Goal: Navigation & Orientation: Find specific page/section

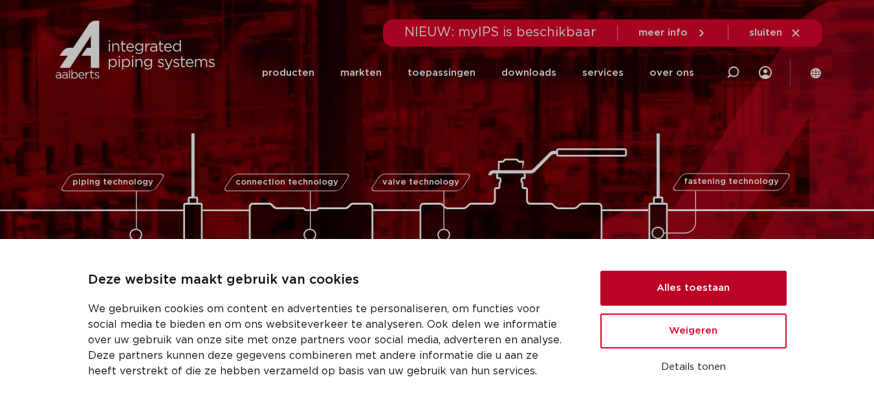
click at [702, 290] on button "Alles toestaan" at bounding box center [694, 288] width 186 height 35
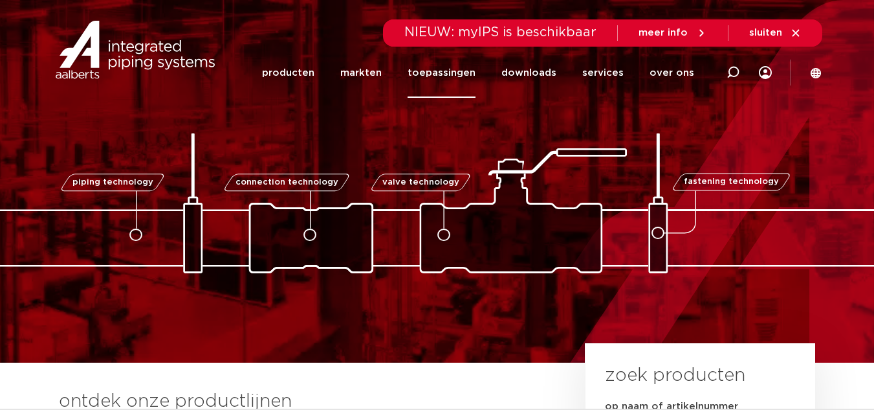
click at [431, 72] on link "toepassingen" at bounding box center [442, 73] width 68 height 50
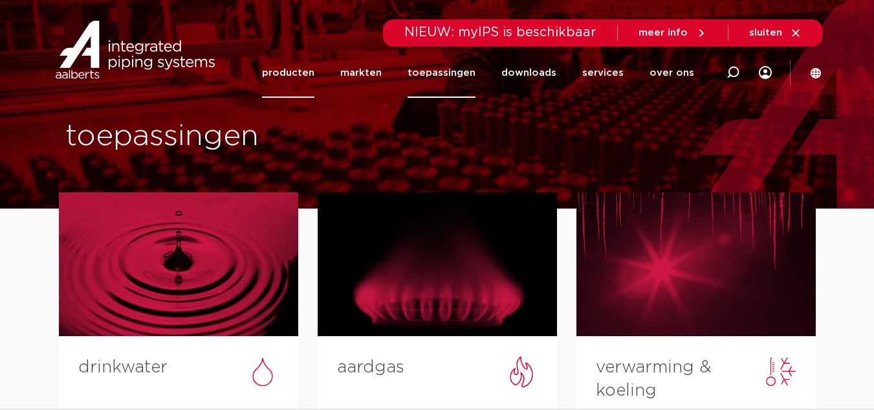
click at [296, 81] on link "producten" at bounding box center [288, 73] width 52 height 50
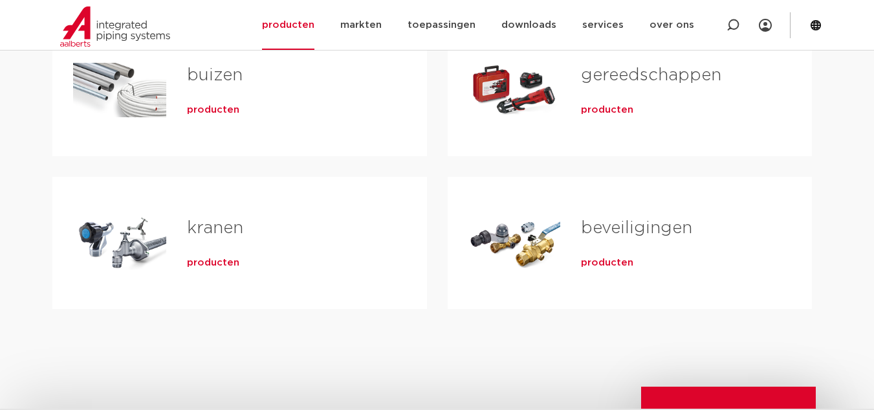
scroll to position [542, 0]
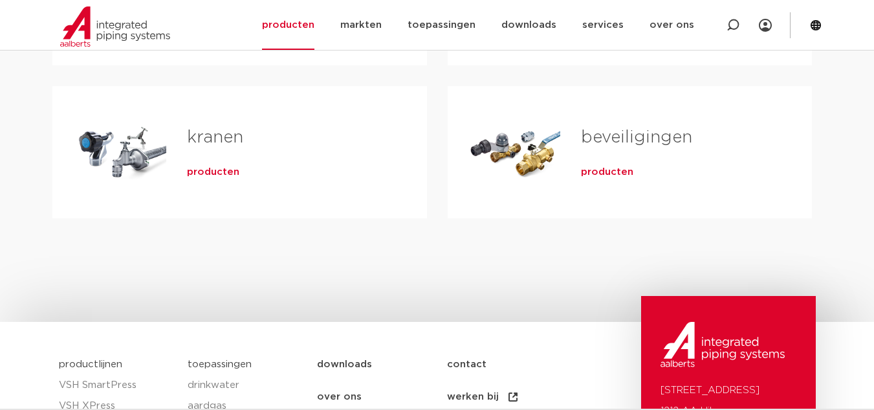
click at [217, 171] on span "producten" at bounding box center [213, 172] width 52 height 13
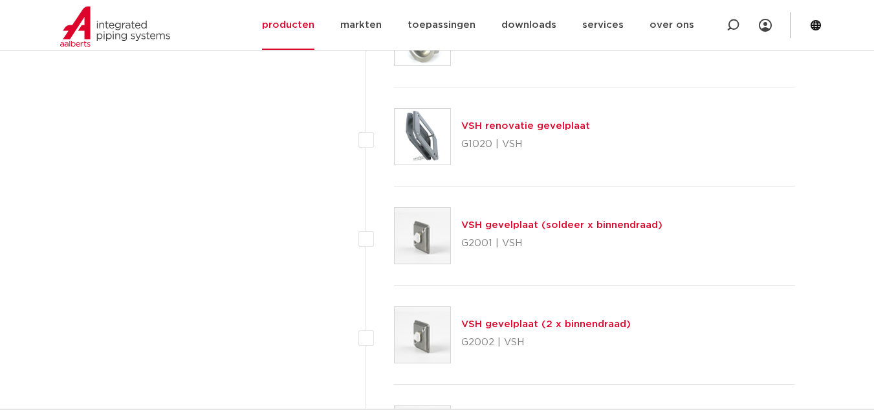
scroll to position [5477, 0]
